Goal: Book appointment/travel/reservation

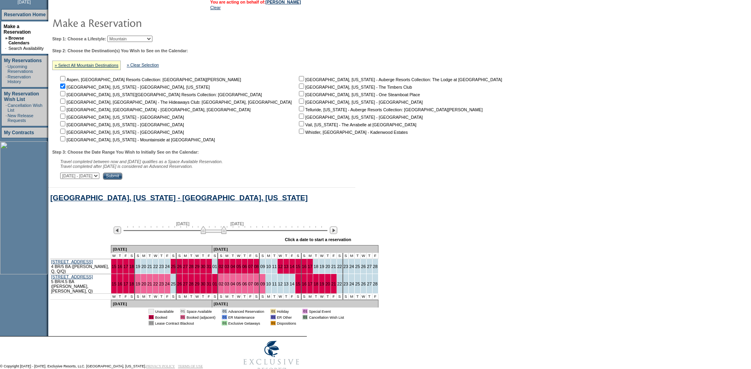
scroll to position [128, 0]
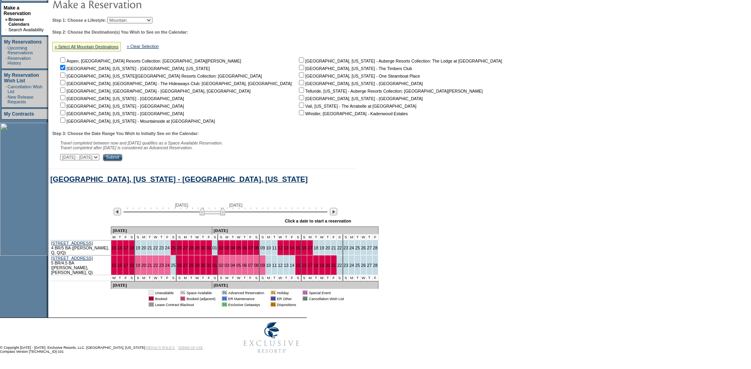
click at [209, 215] on img at bounding box center [212, 211] width 26 height 8
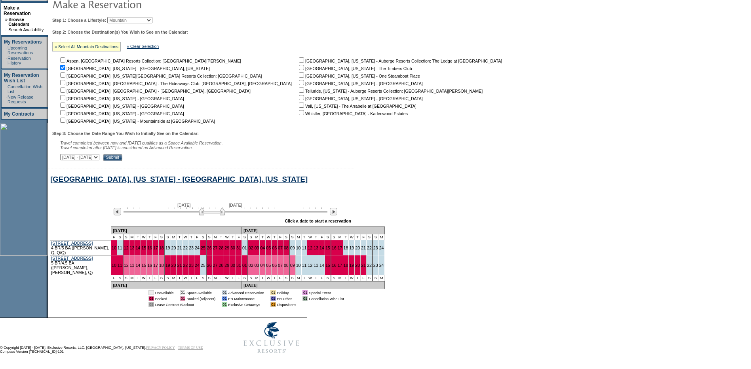
click at [205, 215] on img at bounding box center [212, 211] width 26 height 8
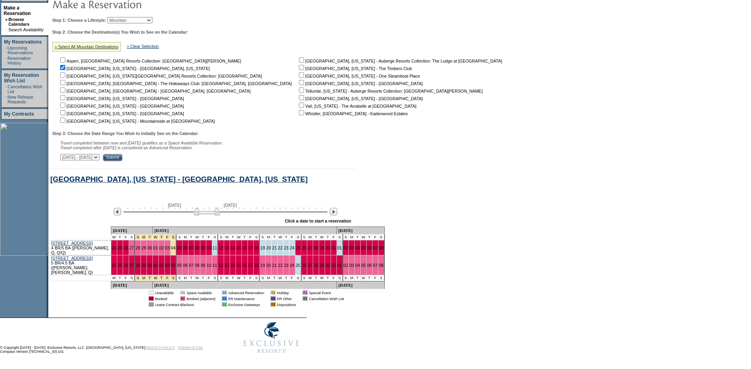
click at [203, 215] on img at bounding box center [207, 211] width 26 height 8
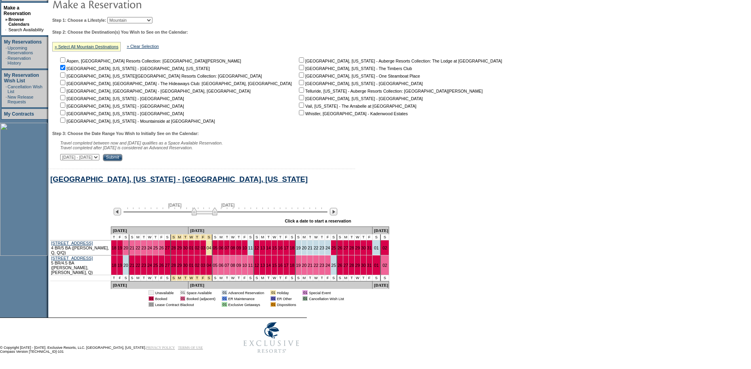
click at [201, 215] on img at bounding box center [204, 211] width 26 height 8
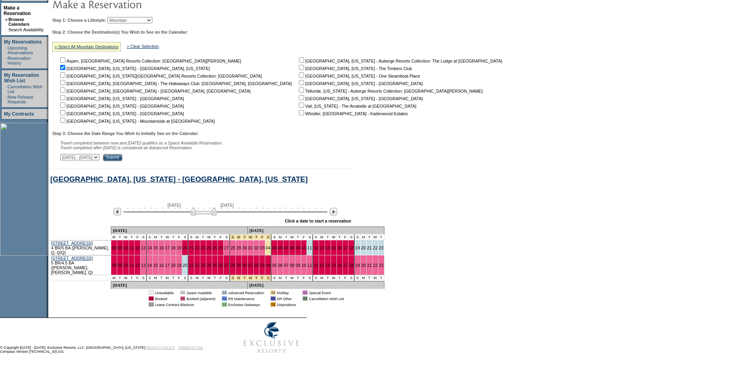
click at [197, 215] on img at bounding box center [204, 211] width 26 height 8
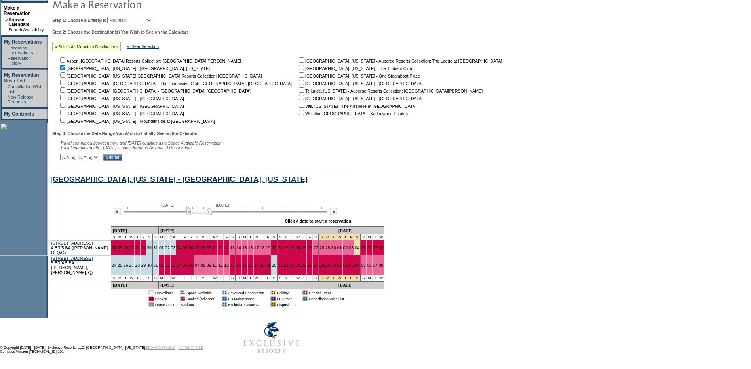
click at [195, 215] on img at bounding box center [199, 211] width 26 height 8
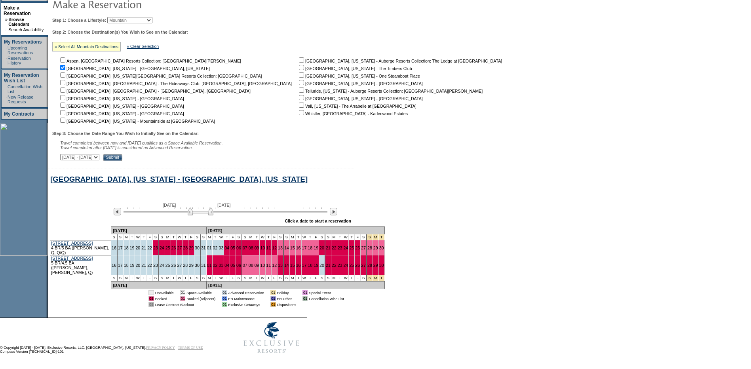
click at [202, 215] on img at bounding box center [201, 211] width 26 height 8
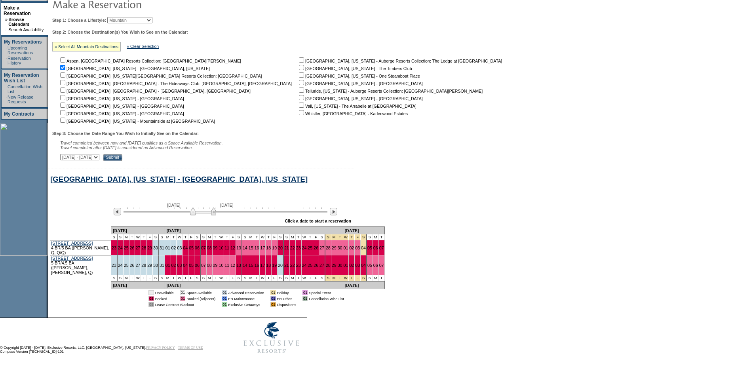
drag, startPoint x: 202, startPoint y: 216, endPoint x: 207, endPoint y: 216, distance: 4.7
click at [207, 215] on img at bounding box center [203, 211] width 26 height 8
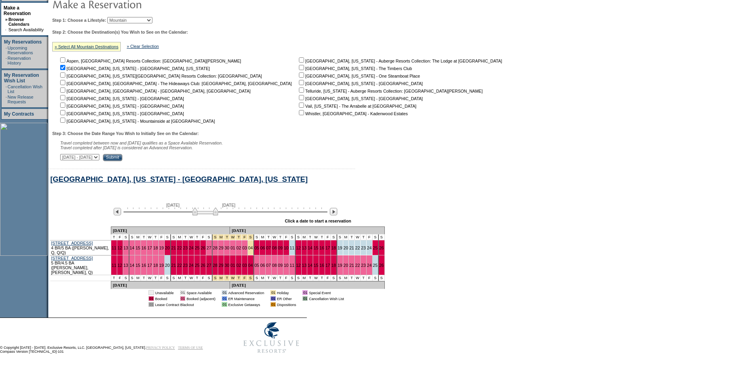
click at [209, 215] on img at bounding box center [205, 211] width 26 height 8
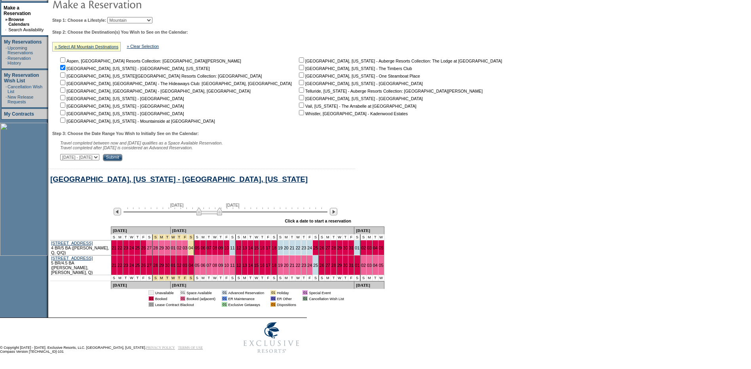
click at [212, 215] on img at bounding box center [209, 211] width 26 height 8
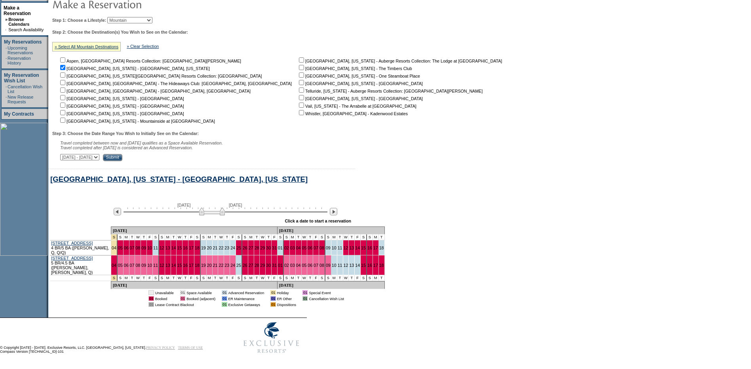
click at [225, 215] on img at bounding box center [212, 211] width 26 height 8
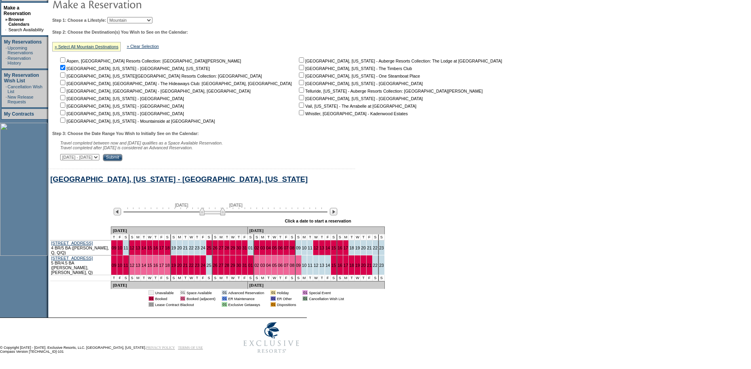
click at [225, 215] on img at bounding box center [212, 211] width 26 height 8
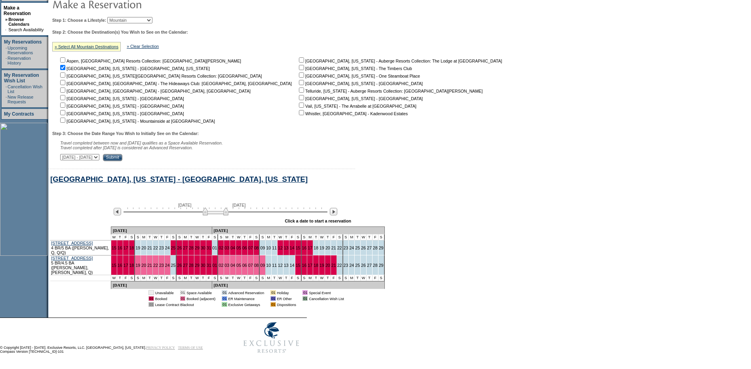
click at [228, 215] on img at bounding box center [216, 211] width 26 height 8
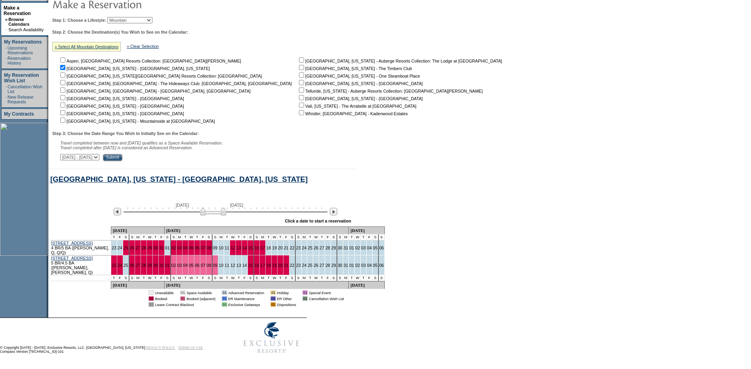
click at [226, 215] on img at bounding box center [213, 211] width 26 height 8
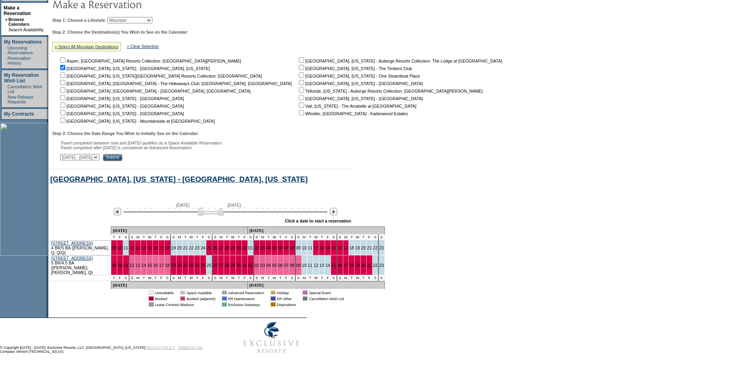
click at [224, 215] on img at bounding box center [211, 211] width 26 height 8
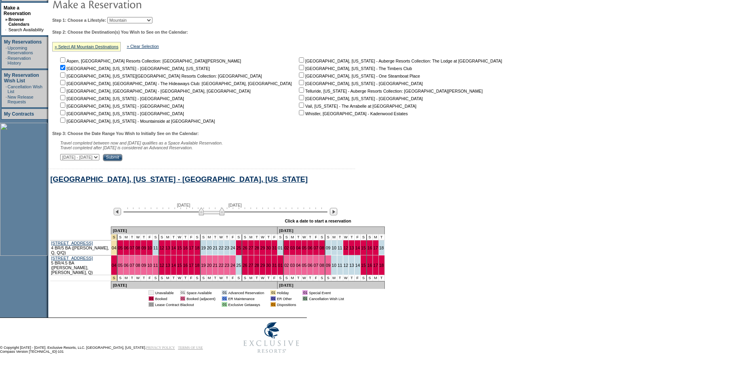
click at [224, 215] on img at bounding box center [212, 211] width 26 height 8
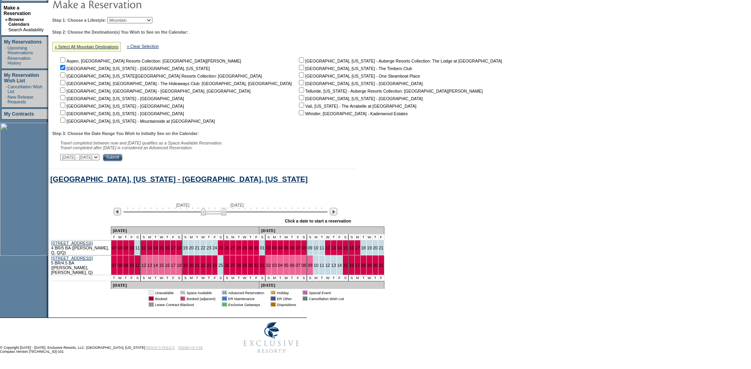
click at [226, 215] on img at bounding box center [214, 211] width 26 height 8
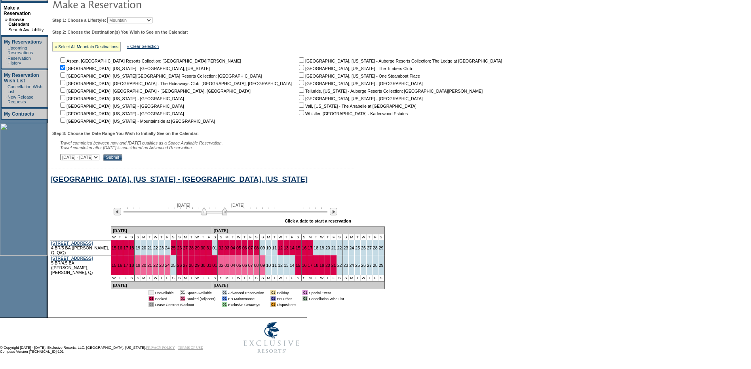
click at [227, 215] on img at bounding box center [214, 211] width 26 height 8
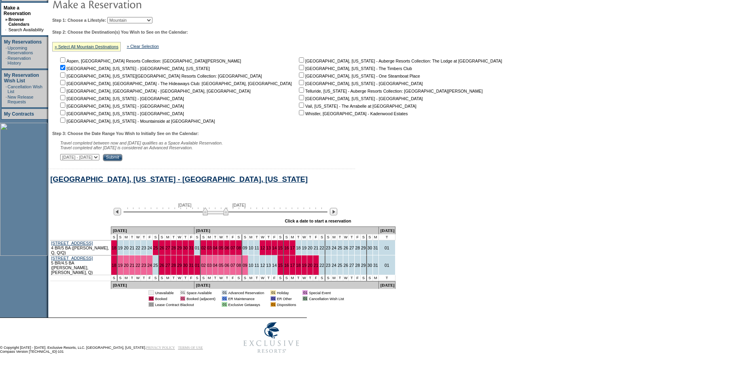
click at [228, 215] on img at bounding box center [216, 211] width 26 height 8
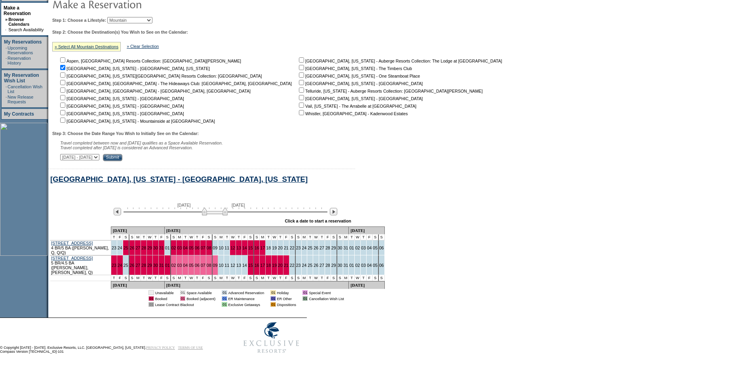
click at [211, 215] on img at bounding box center [215, 211] width 26 height 8
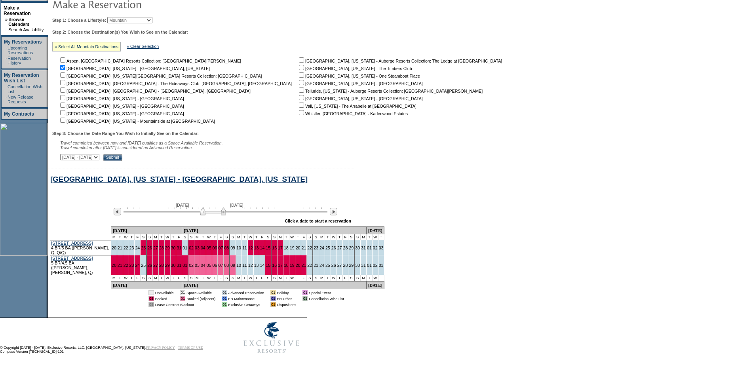
click at [210, 215] on img at bounding box center [213, 211] width 26 height 8
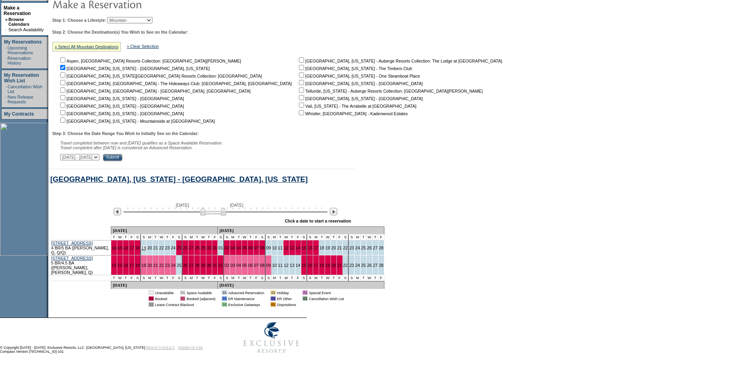
click at [145, 250] on link "19" at bounding box center [143, 247] width 5 height 5
